Goal: Find specific page/section: Find specific page/section

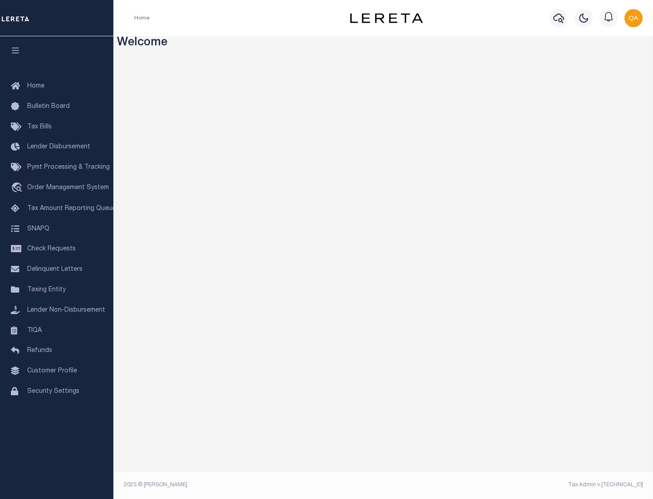
click at [57, 208] on span "Tax Amount Reporting Queue" at bounding box center [71, 208] width 88 height 6
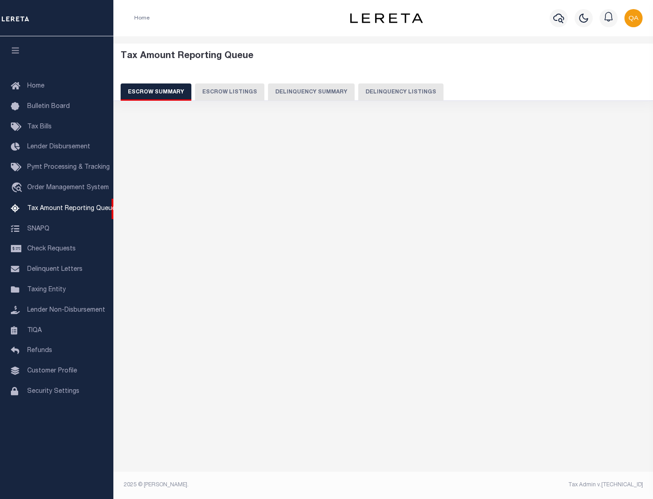
select select "100"
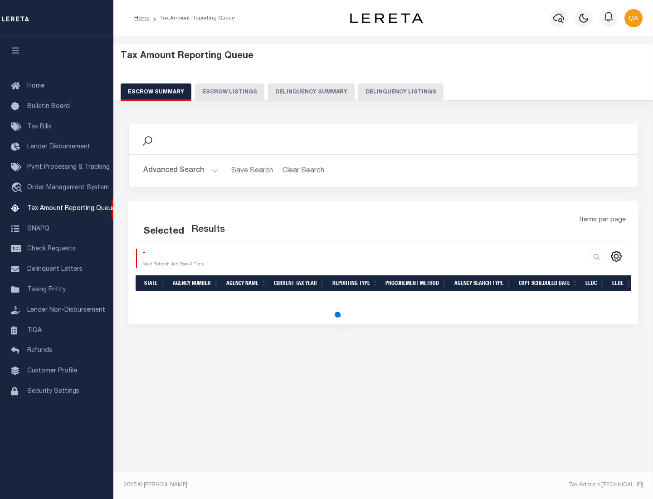
select select "100"
